Goal: Task Accomplishment & Management: Use online tool/utility

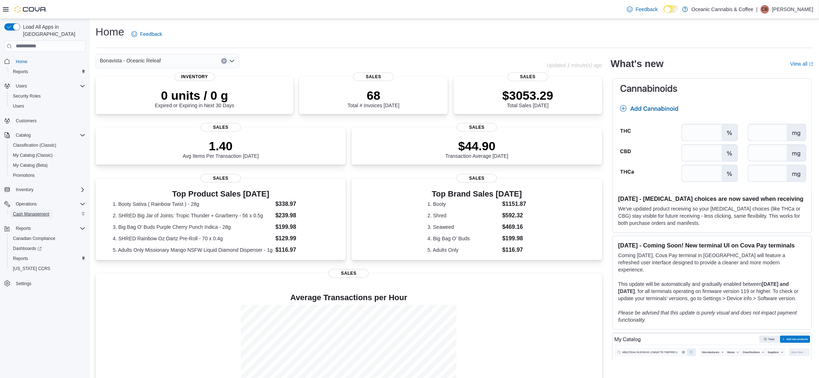
click at [37, 212] on span "Cash Management" at bounding box center [31, 215] width 36 height 6
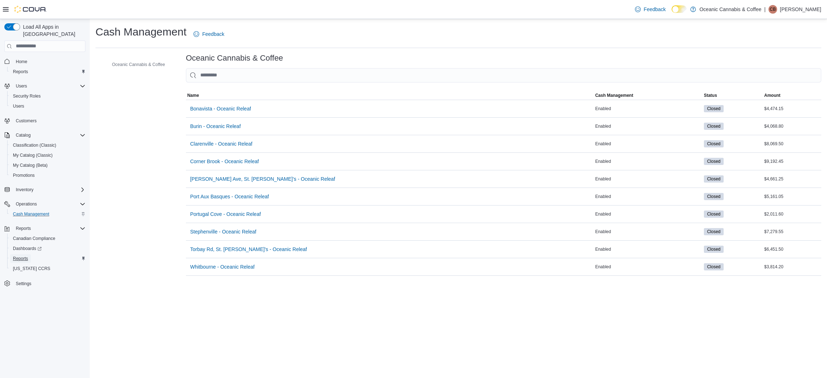
click at [23, 256] on span "Reports" at bounding box center [20, 259] width 15 height 6
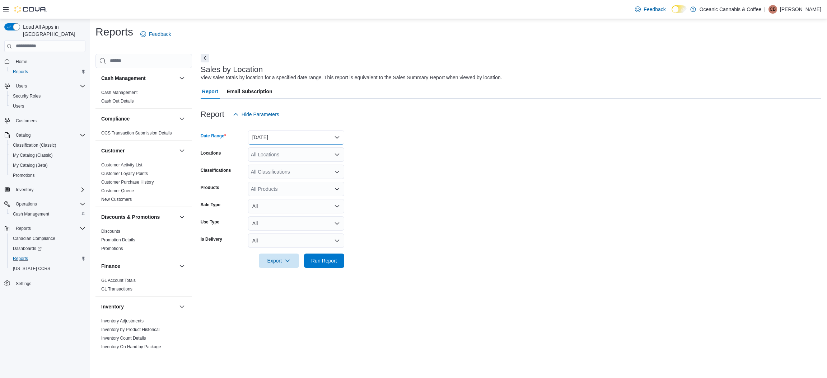
click at [290, 133] on button "[DATE]" at bounding box center [296, 137] width 96 height 14
click at [284, 167] on span "[DATE]" at bounding box center [301, 166] width 82 height 9
click at [326, 262] on span "Run Report" at bounding box center [324, 260] width 26 height 7
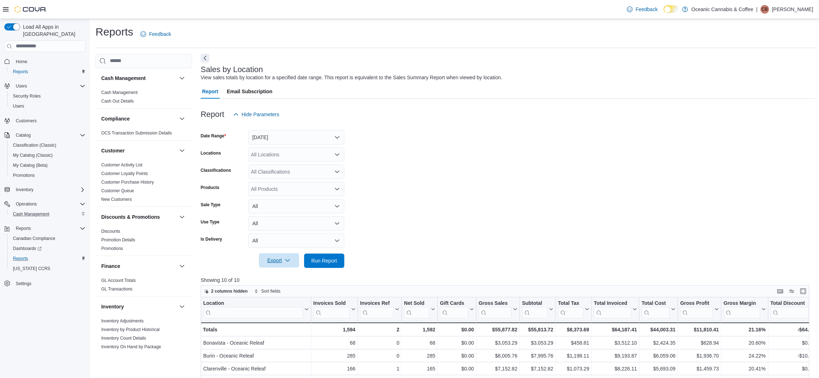
click at [291, 259] on span "Export" at bounding box center [279, 261] width 32 height 14
click at [280, 273] on span "Export to Excel" at bounding box center [280, 275] width 32 height 6
